Goal: Register for event/course

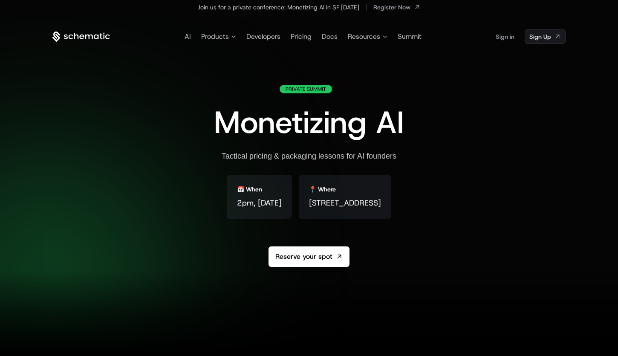
scroll to position [5, 0]
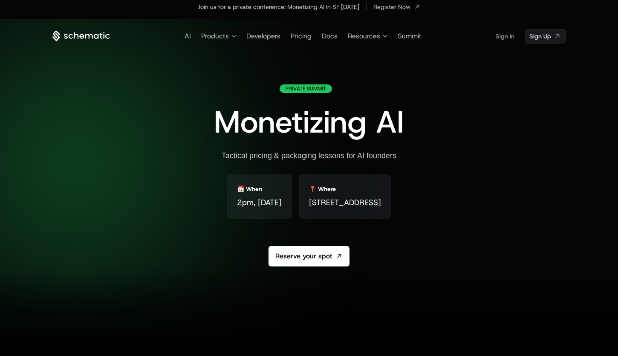
click at [95, 36] on icon at bounding box center [81, 36] width 58 height 11
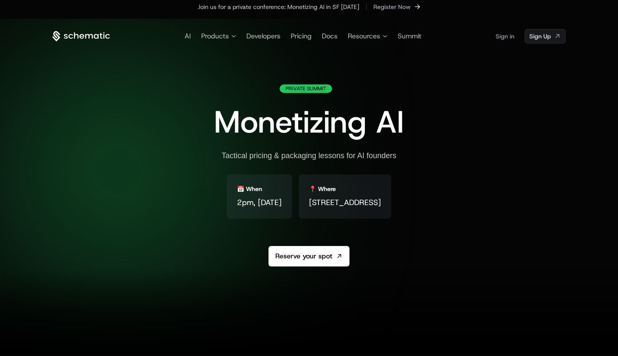
click at [388, 7] on span "Register Now" at bounding box center [391, 7] width 37 height 9
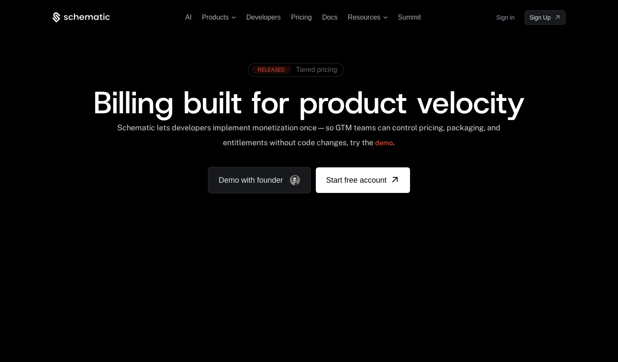
click at [316, 72] on span "Tiered pricing" at bounding box center [316, 70] width 41 height 8
